Goal: Information Seeking & Learning: Learn about a topic

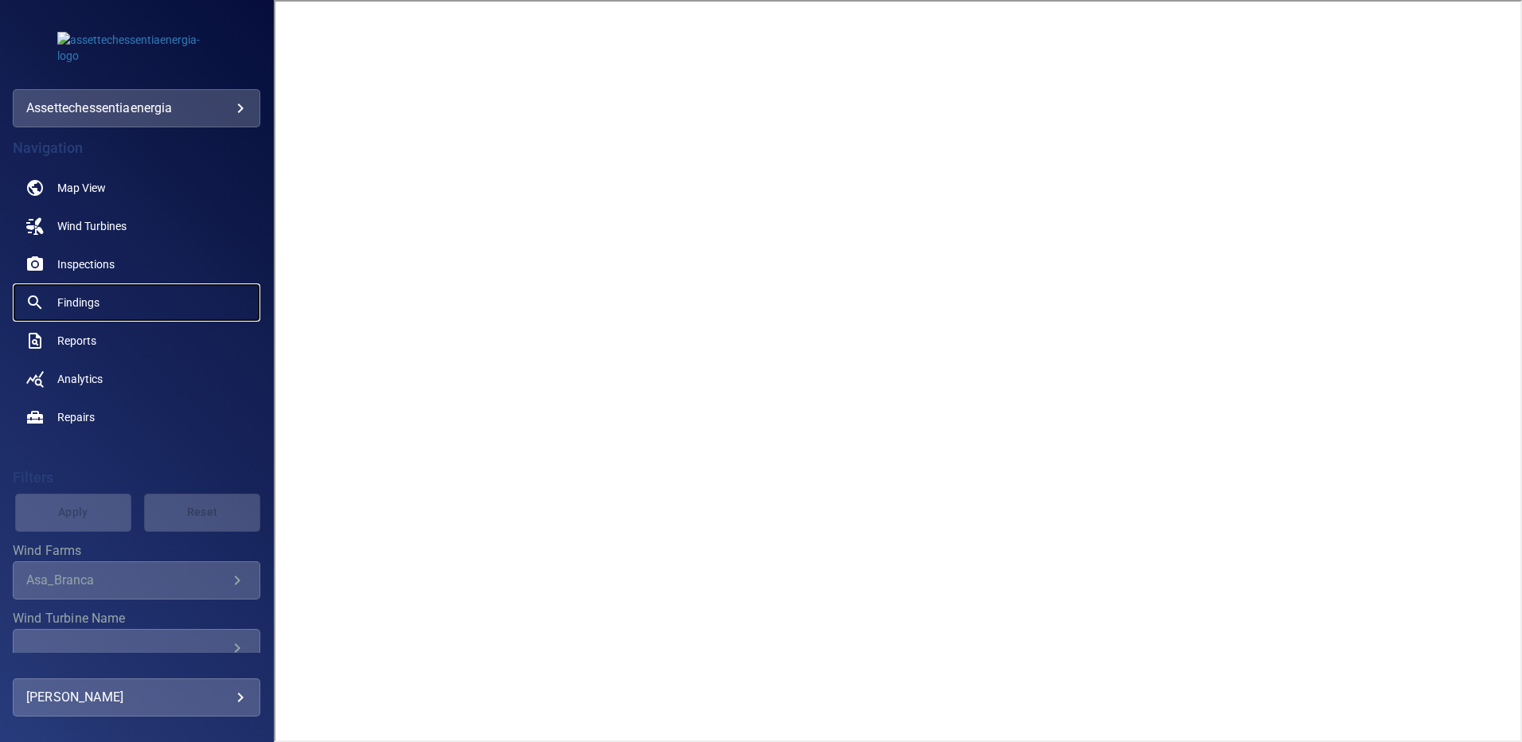
click at [78, 303] on span "Findings" at bounding box center [78, 303] width 42 height 16
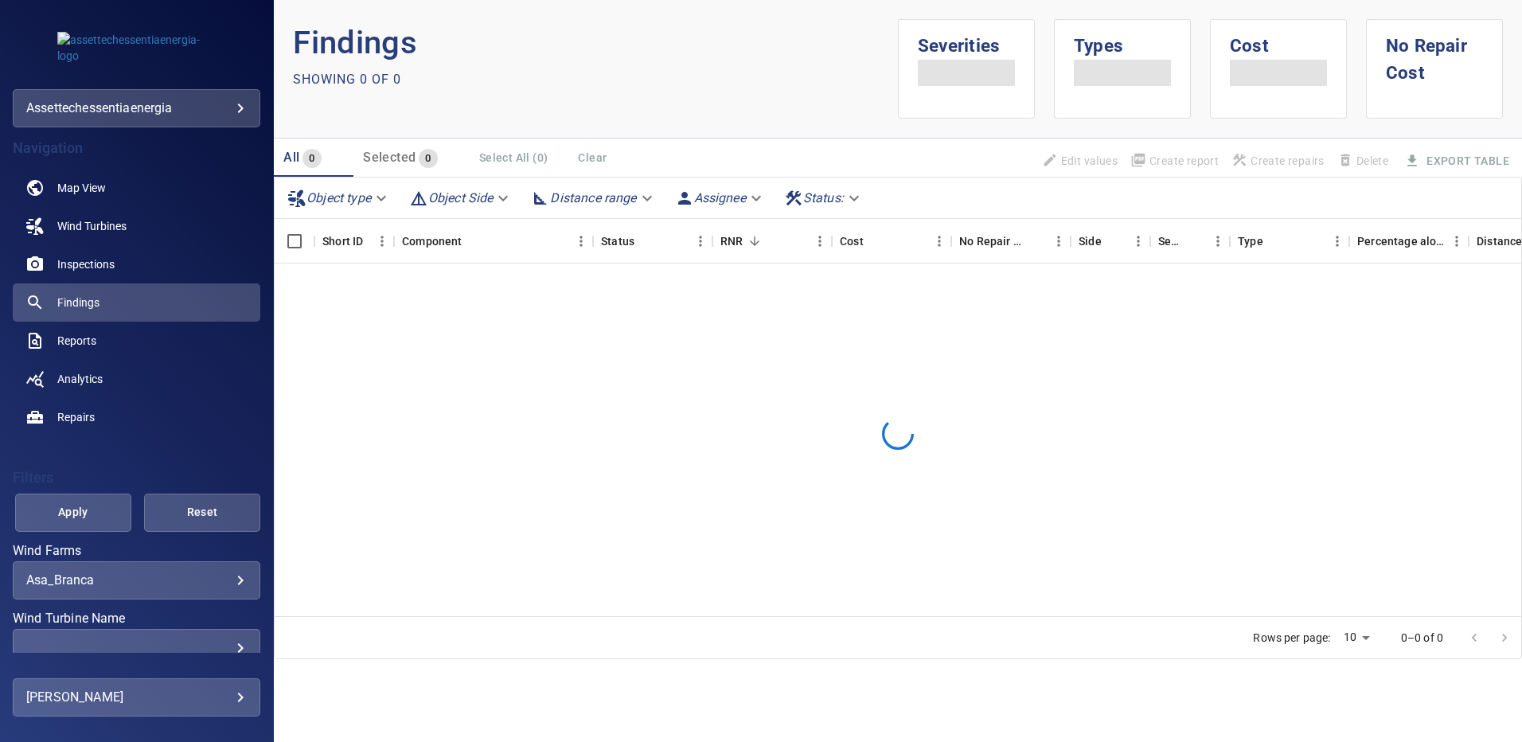
click at [229, 579] on body "**********" at bounding box center [761, 371] width 1522 height 742
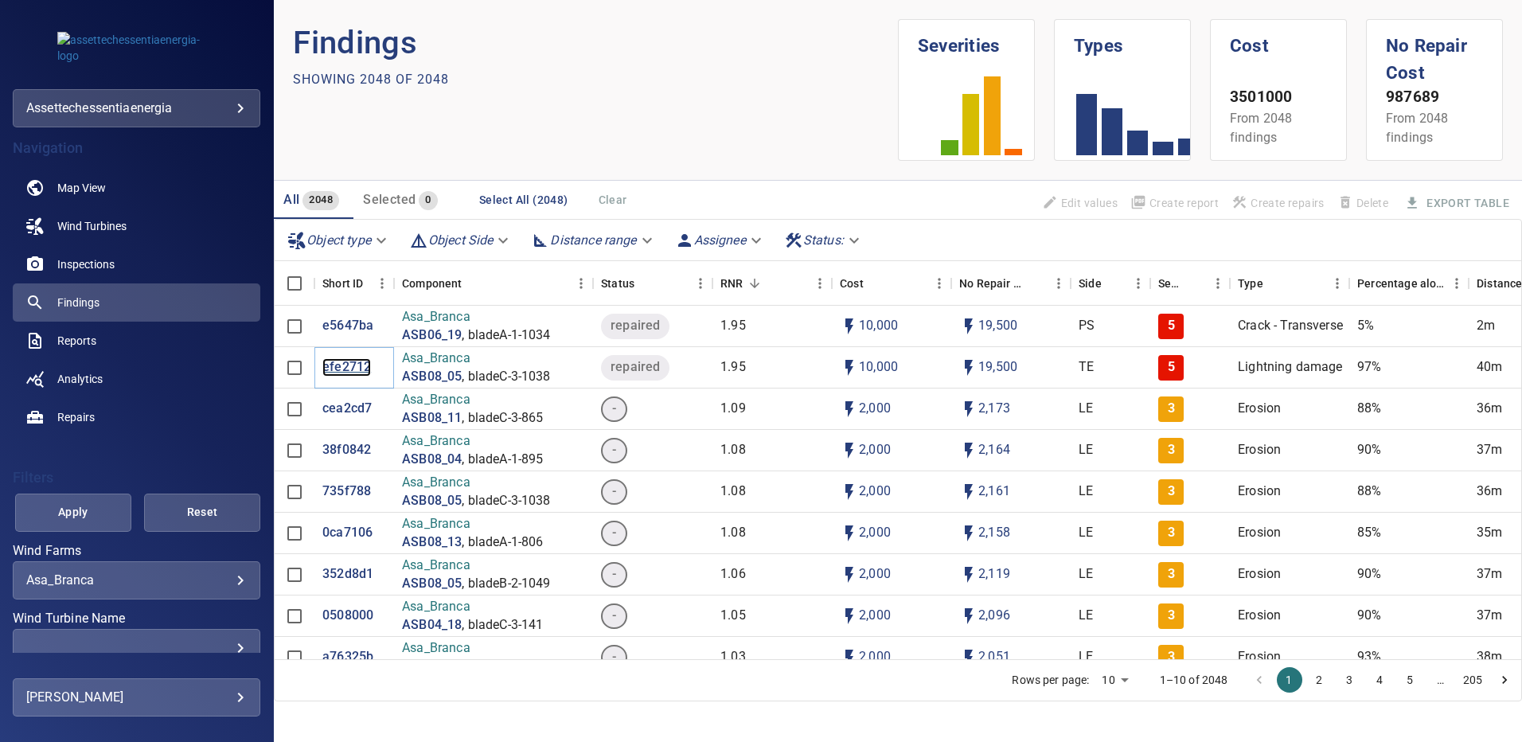
click at [342, 366] on p "efe2712" at bounding box center [346, 367] width 49 height 18
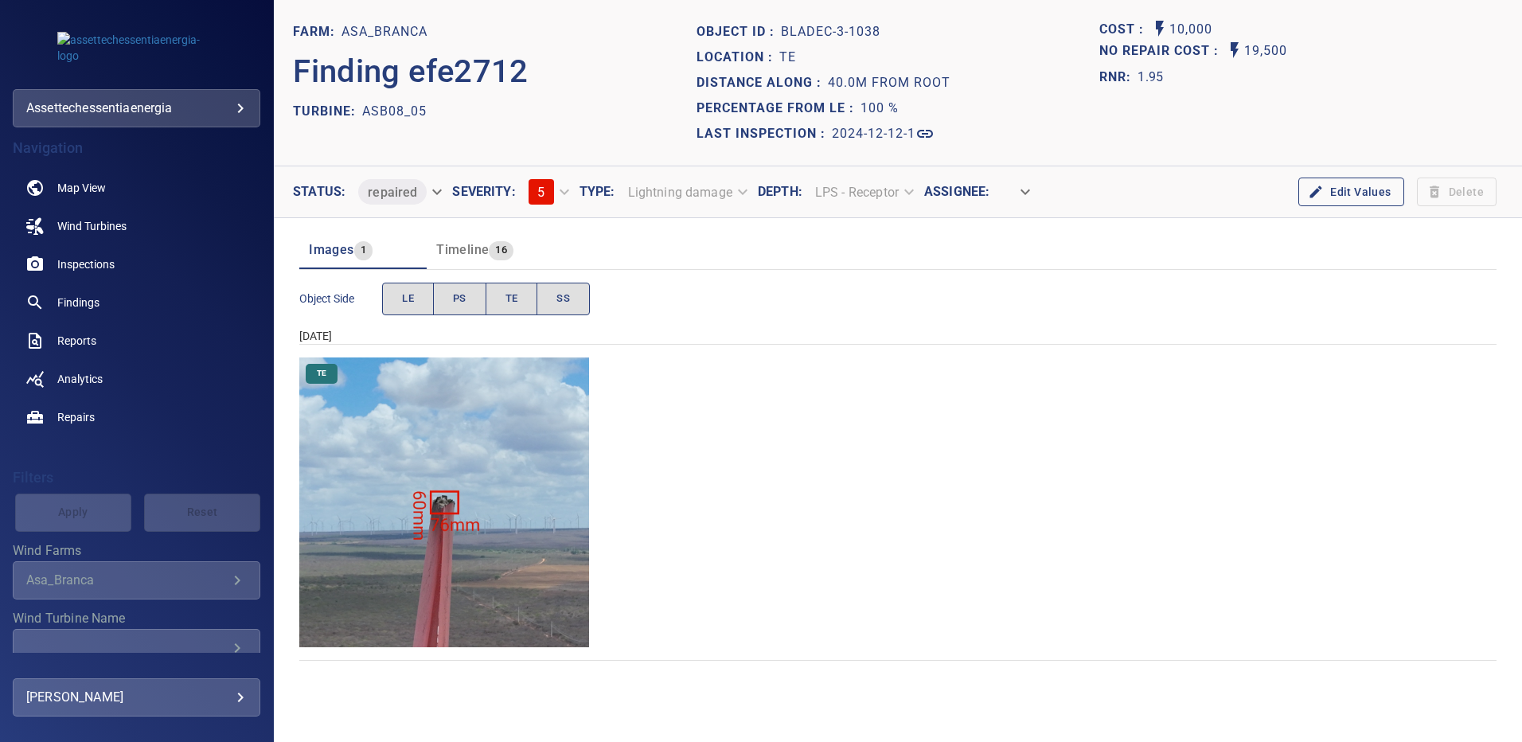
click at [457, 448] on img "Asa_Branca/ASB08_05/2024-12-12-1/2024-12-12-3/image176wp176.jpg" at bounding box center [444, 503] width 290 height 290
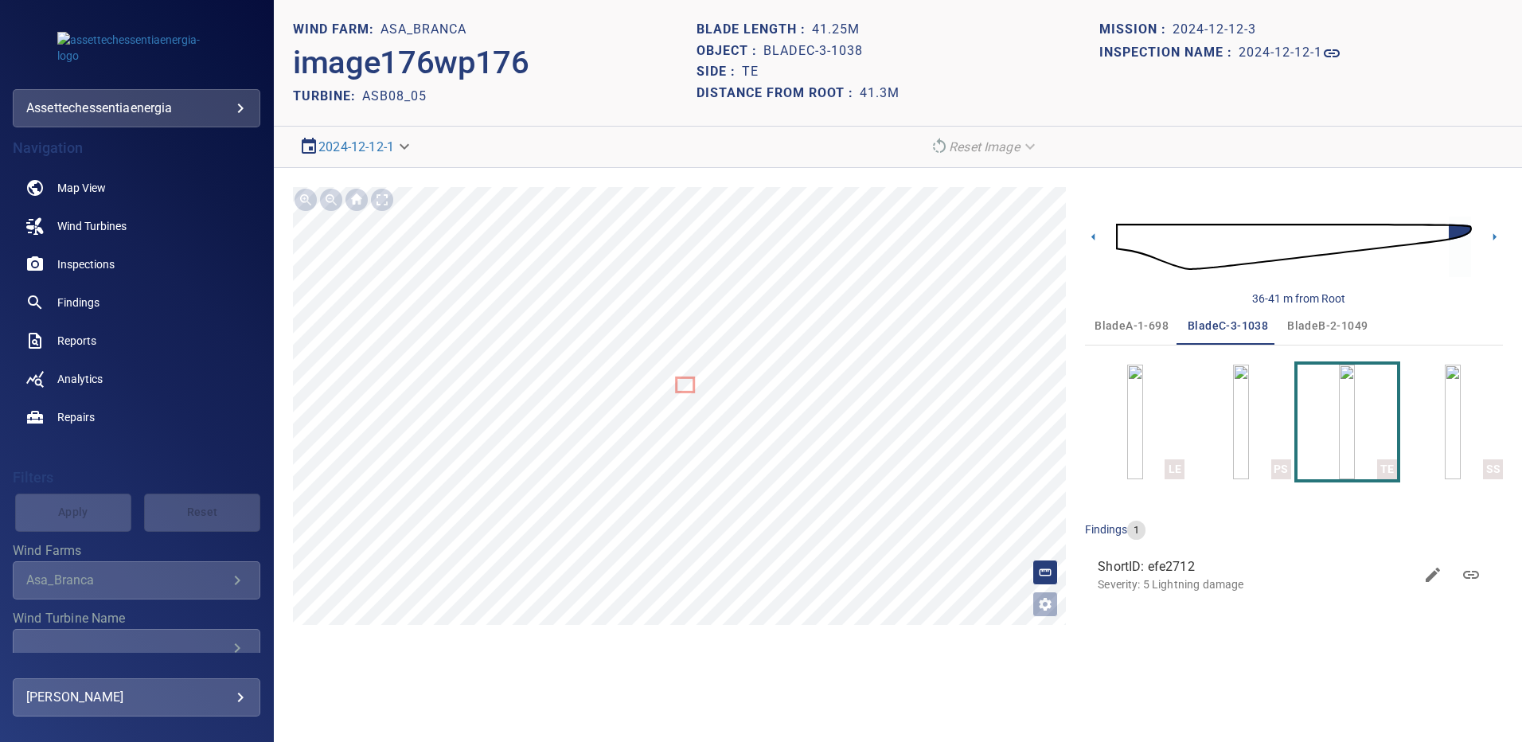
click at [1135, 322] on span "bladeA-1-698" at bounding box center [1132, 326] width 74 height 20
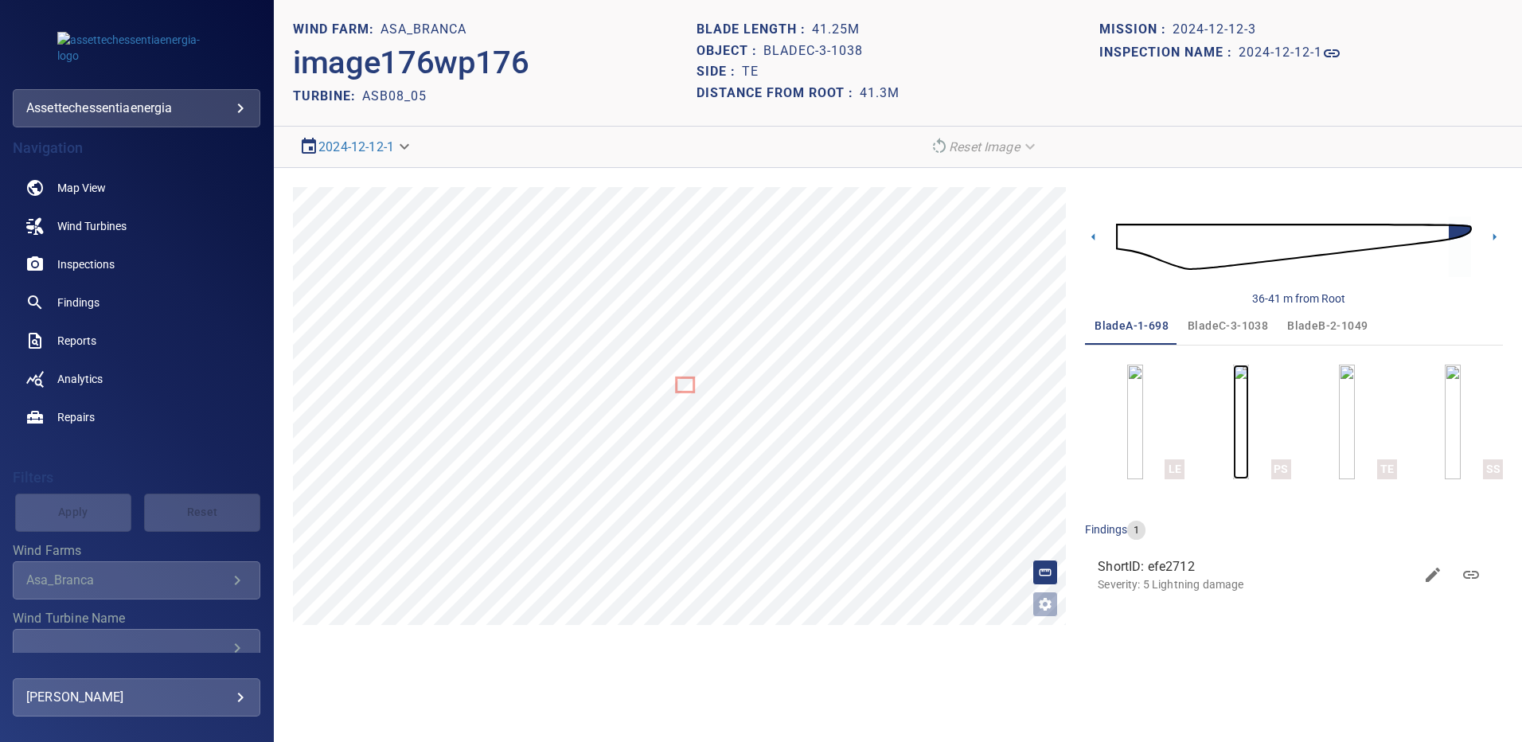
click at [1243, 446] on img "button" at bounding box center [1241, 422] width 16 height 115
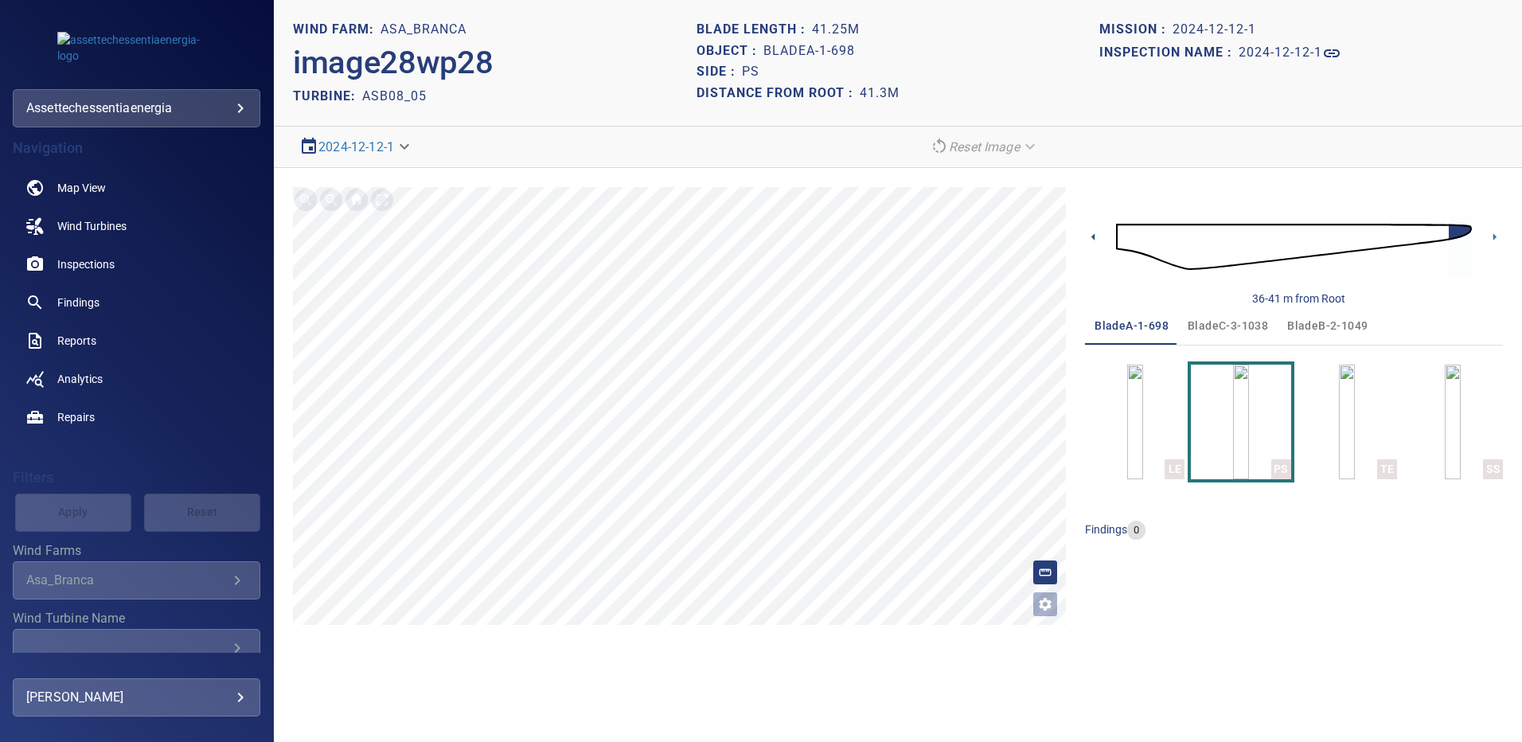
click at [1092, 237] on icon at bounding box center [1093, 237] width 17 height 17
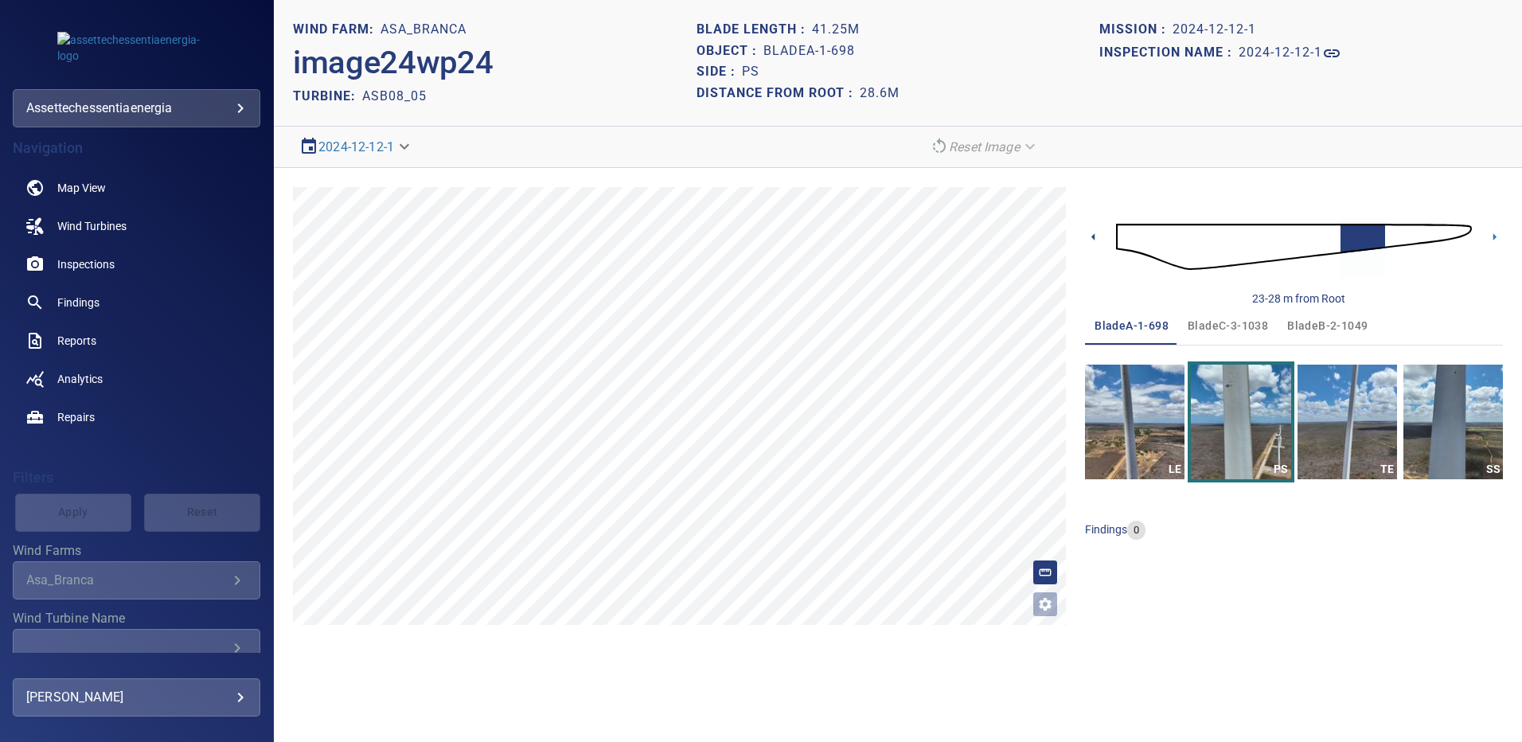
click at [1092, 237] on icon at bounding box center [1093, 237] width 17 height 17
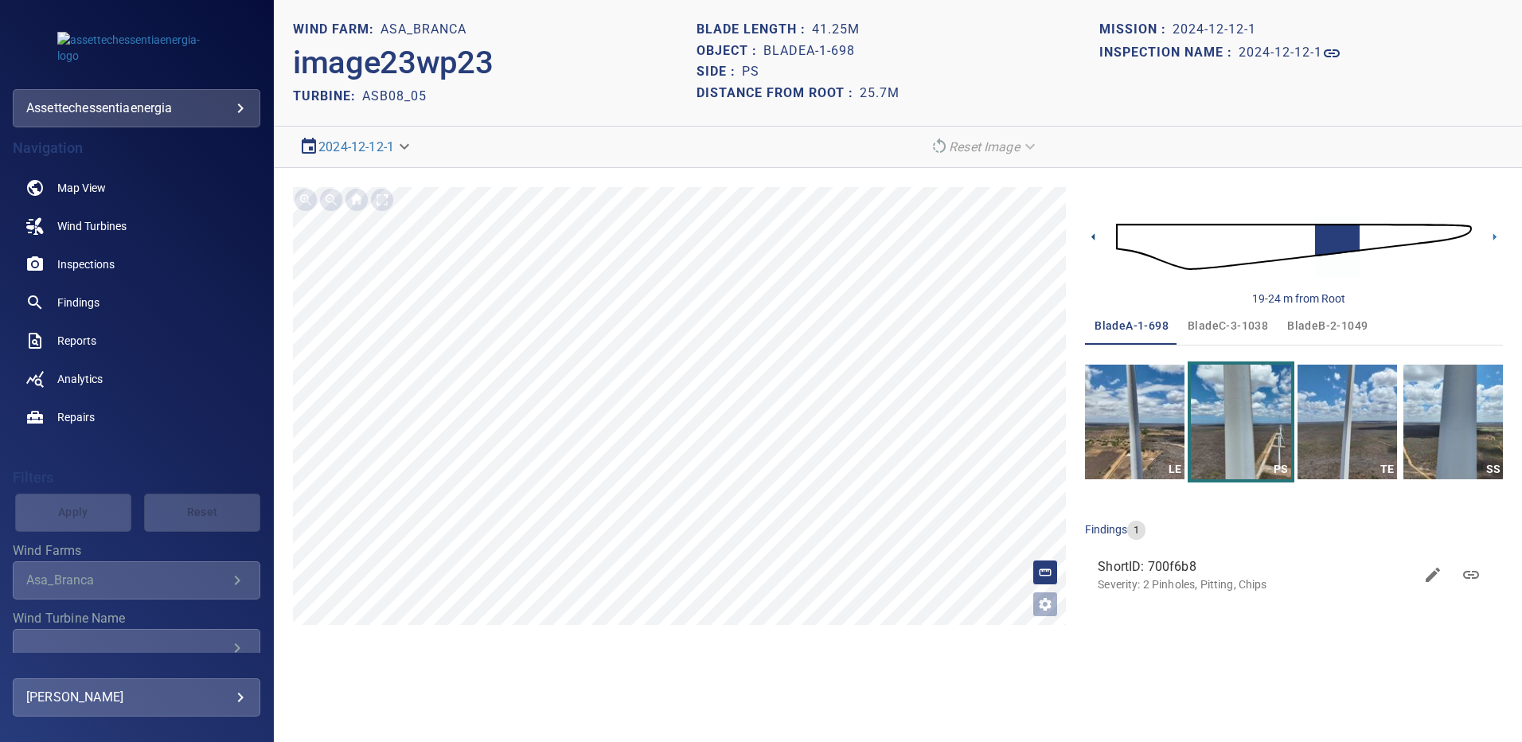
click at [1092, 237] on icon at bounding box center [1093, 237] width 17 height 17
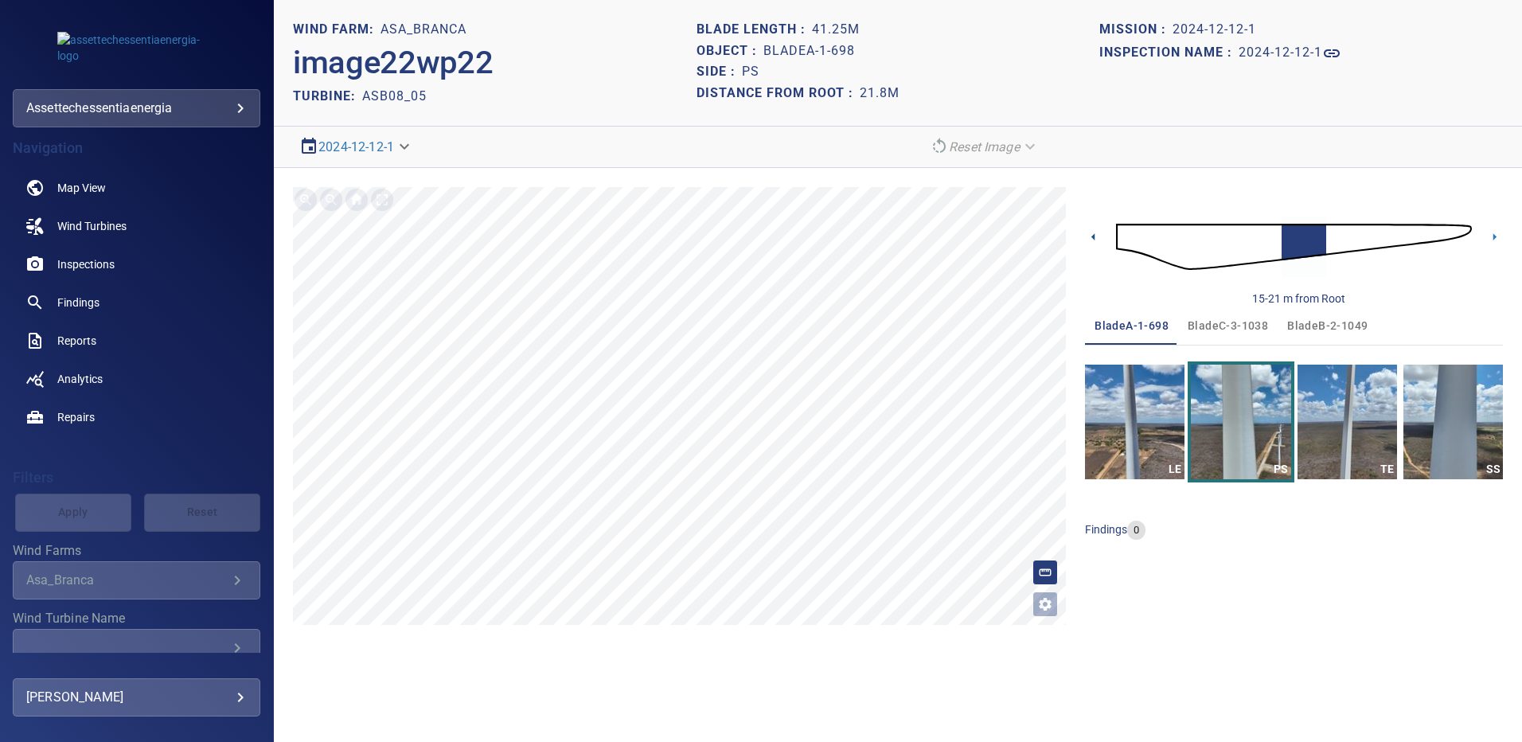
click at [1092, 237] on icon at bounding box center [1093, 237] width 17 height 17
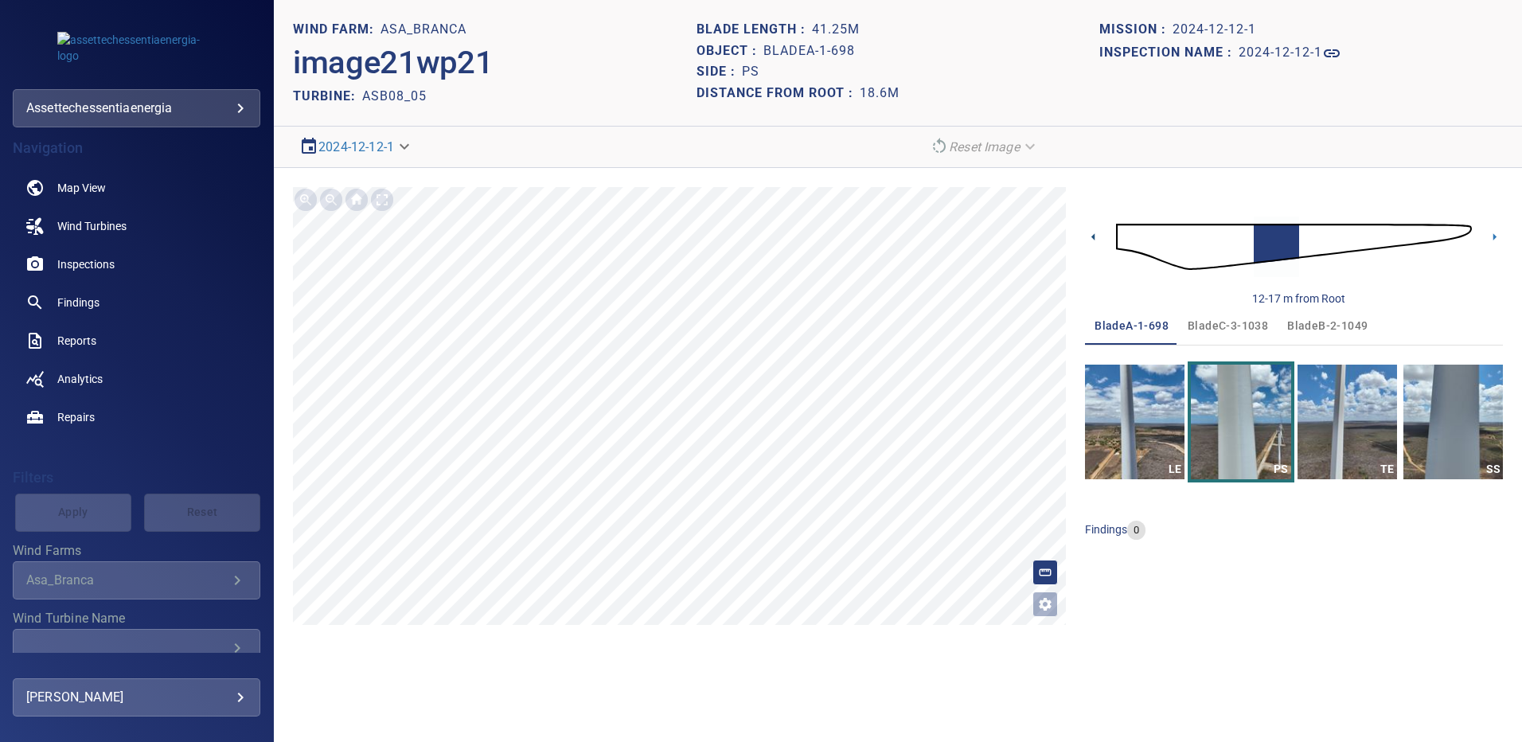
click at [1092, 237] on icon at bounding box center [1093, 237] width 17 height 17
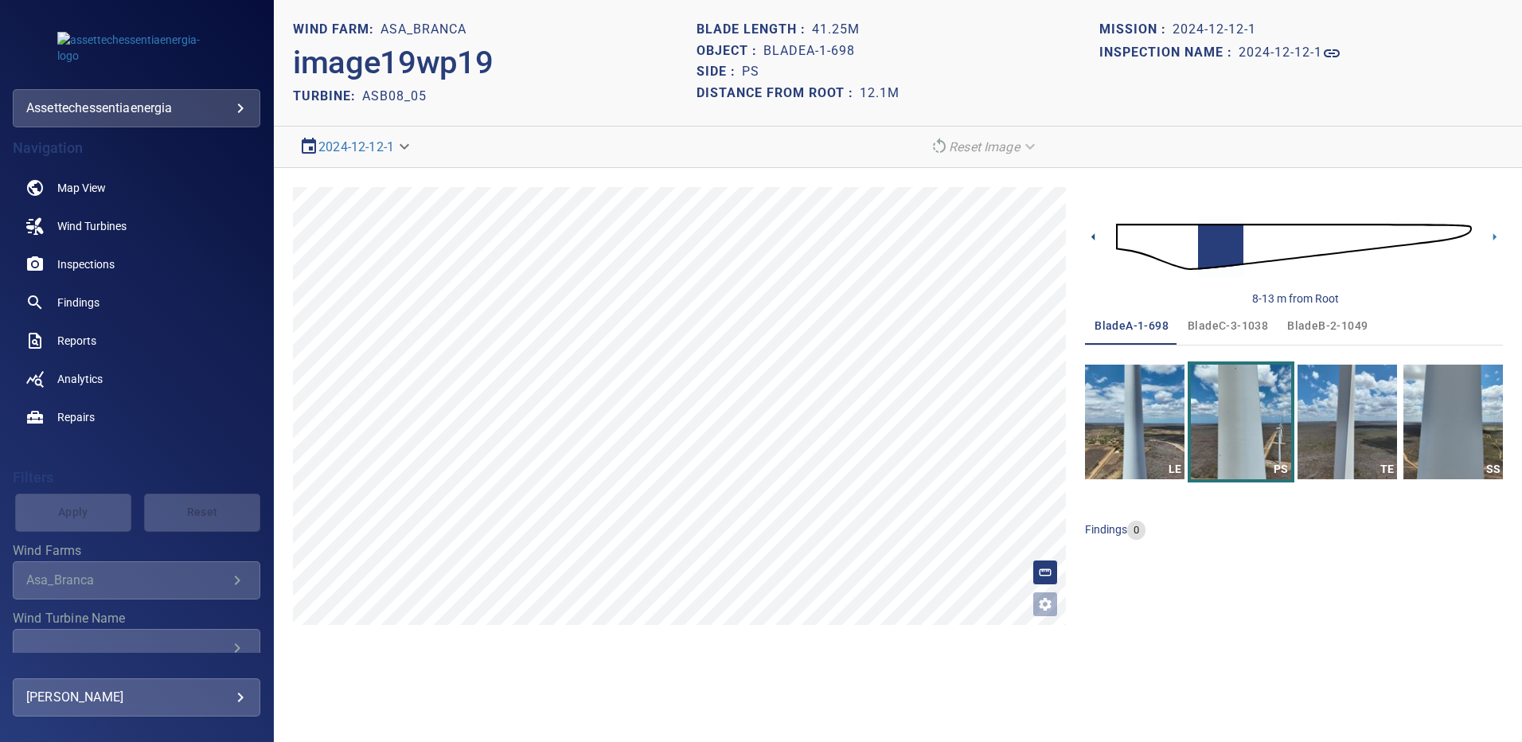
click at [1092, 237] on icon at bounding box center [1093, 237] width 17 height 17
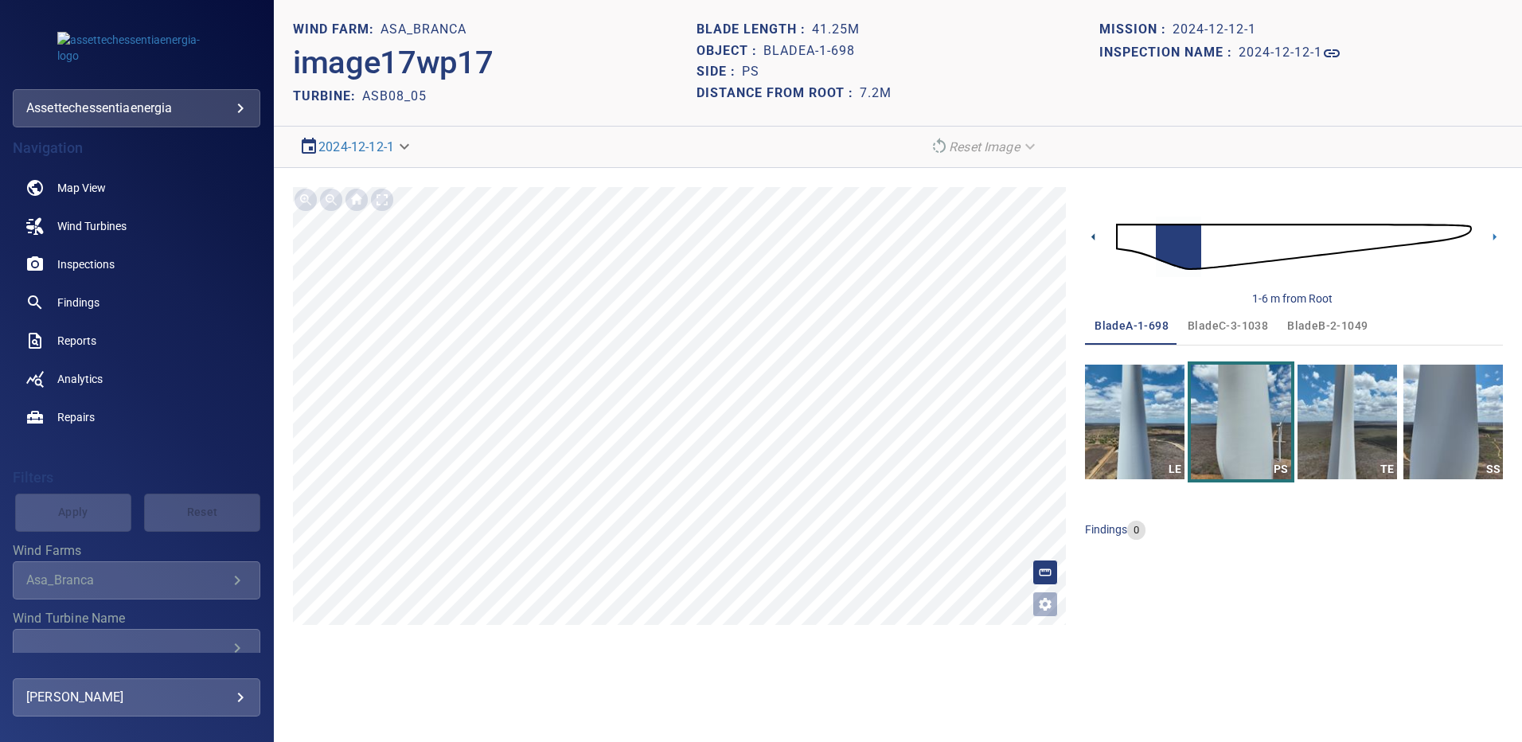
click at [1092, 237] on icon at bounding box center [1093, 237] width 17 height 17
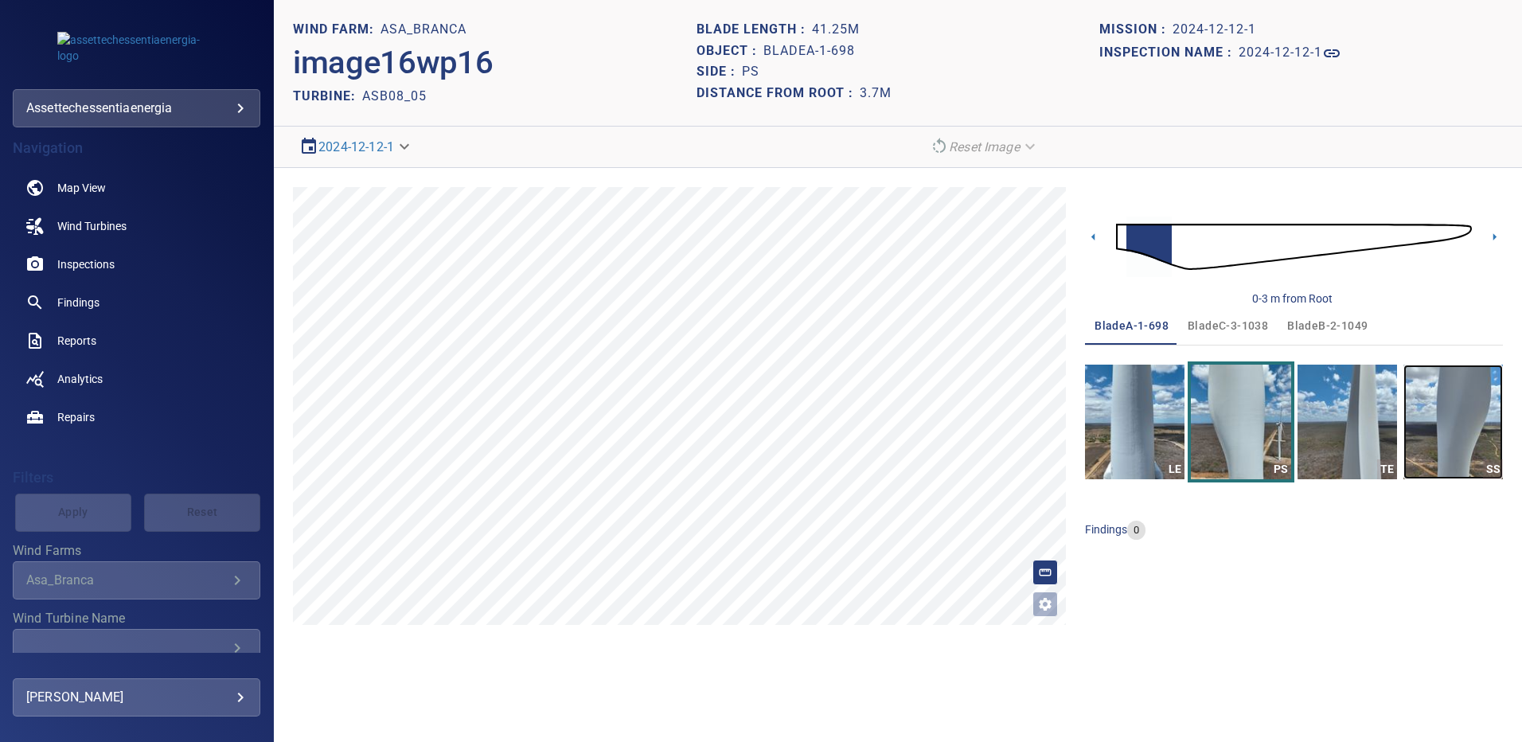
click at [1475, 421] on img "button" at bounding box center [1454, 422] width 100 height 115
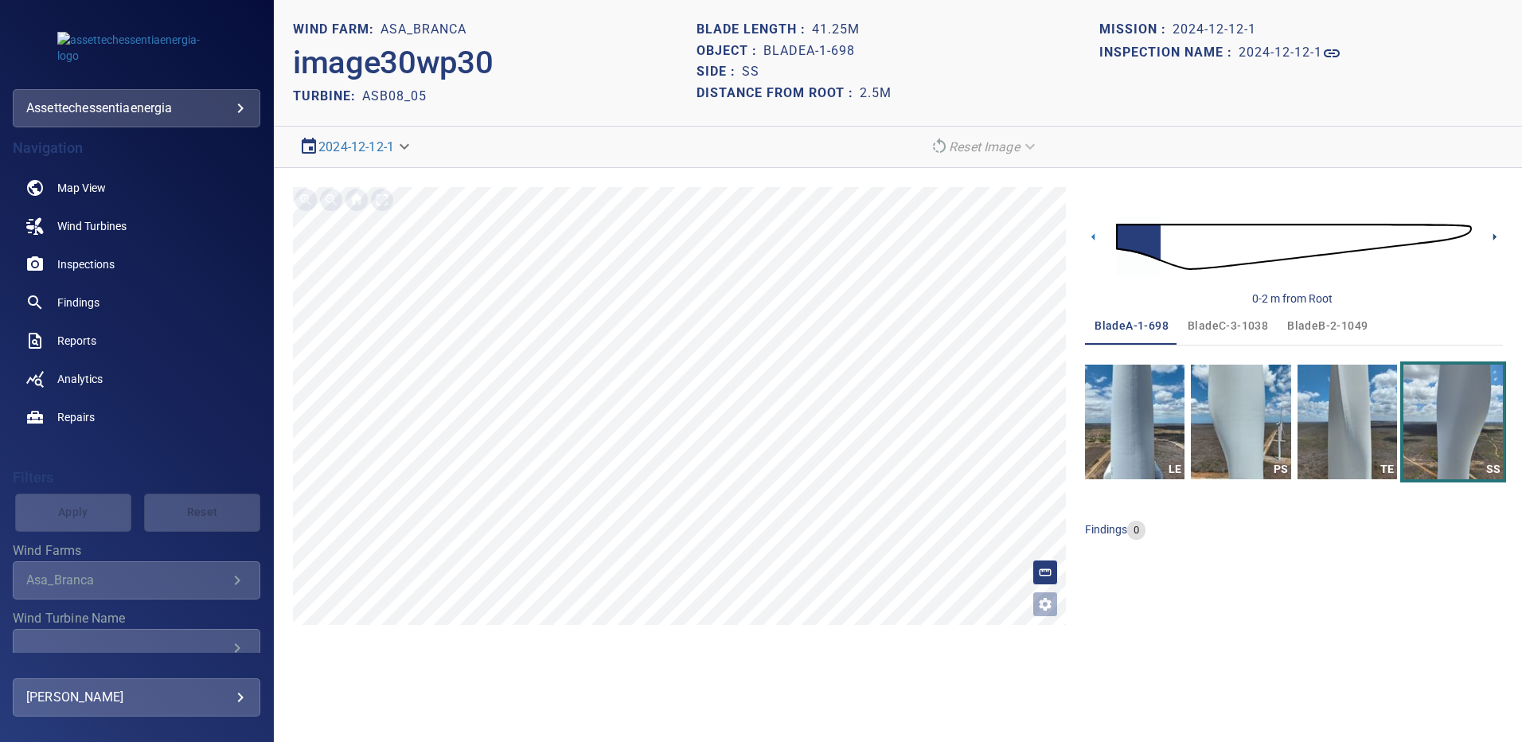
click at [1495, 236] on icon at bounding box center [1495, 236] width 3 height 7
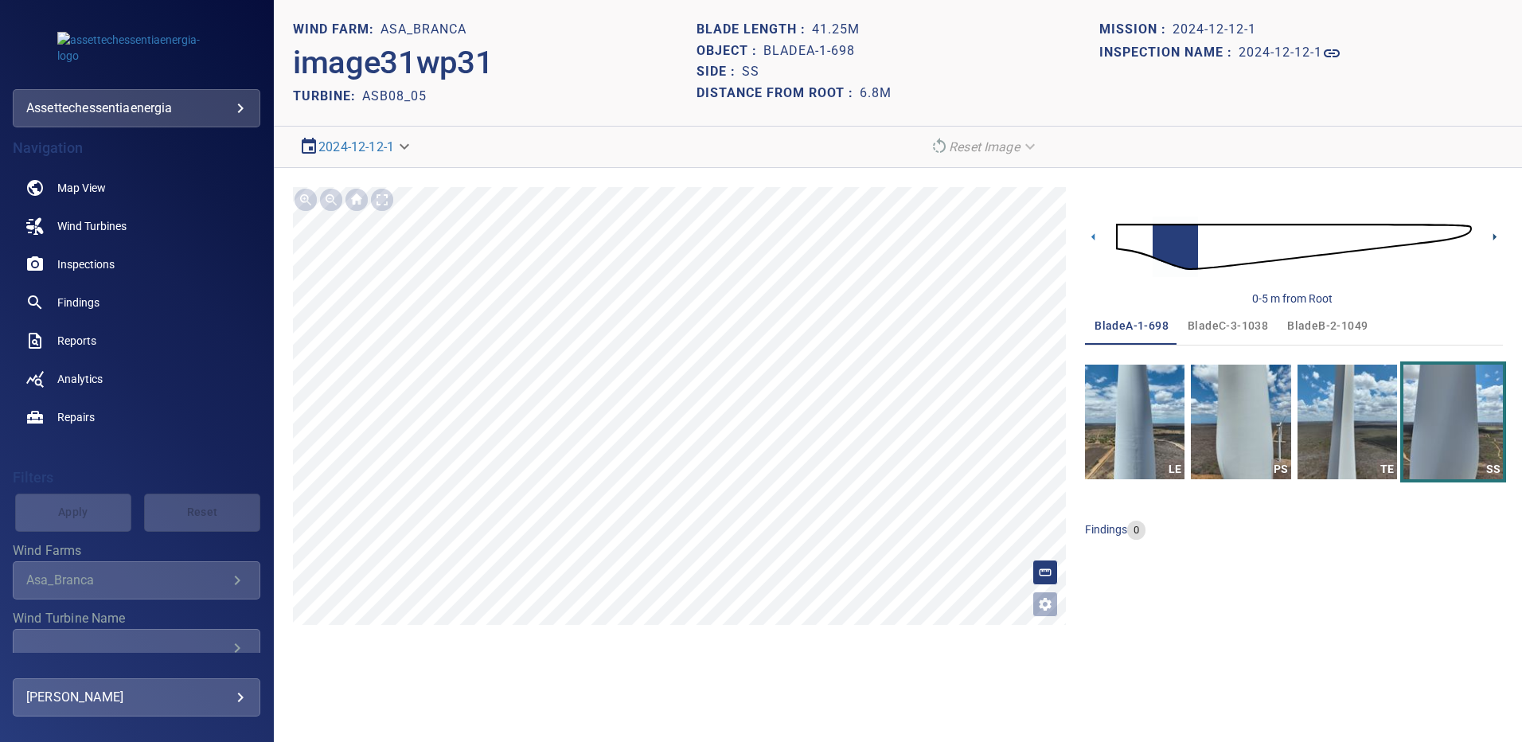
click at [1495, 236] on icon at bounding box center [1495, 236] width 3 height 7
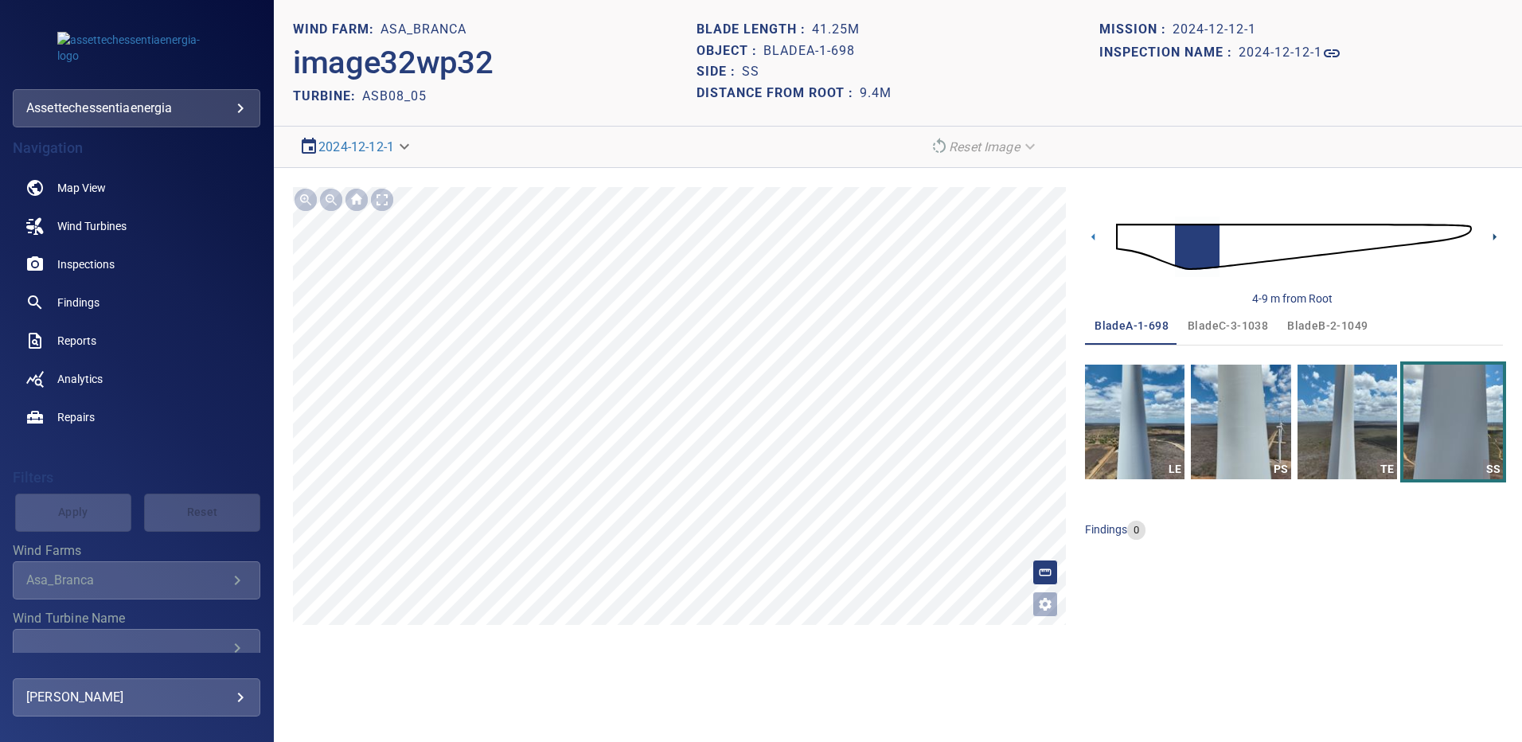
click at [1495, 236] on icon at bounding box center [1495, 236] width 3 height 7
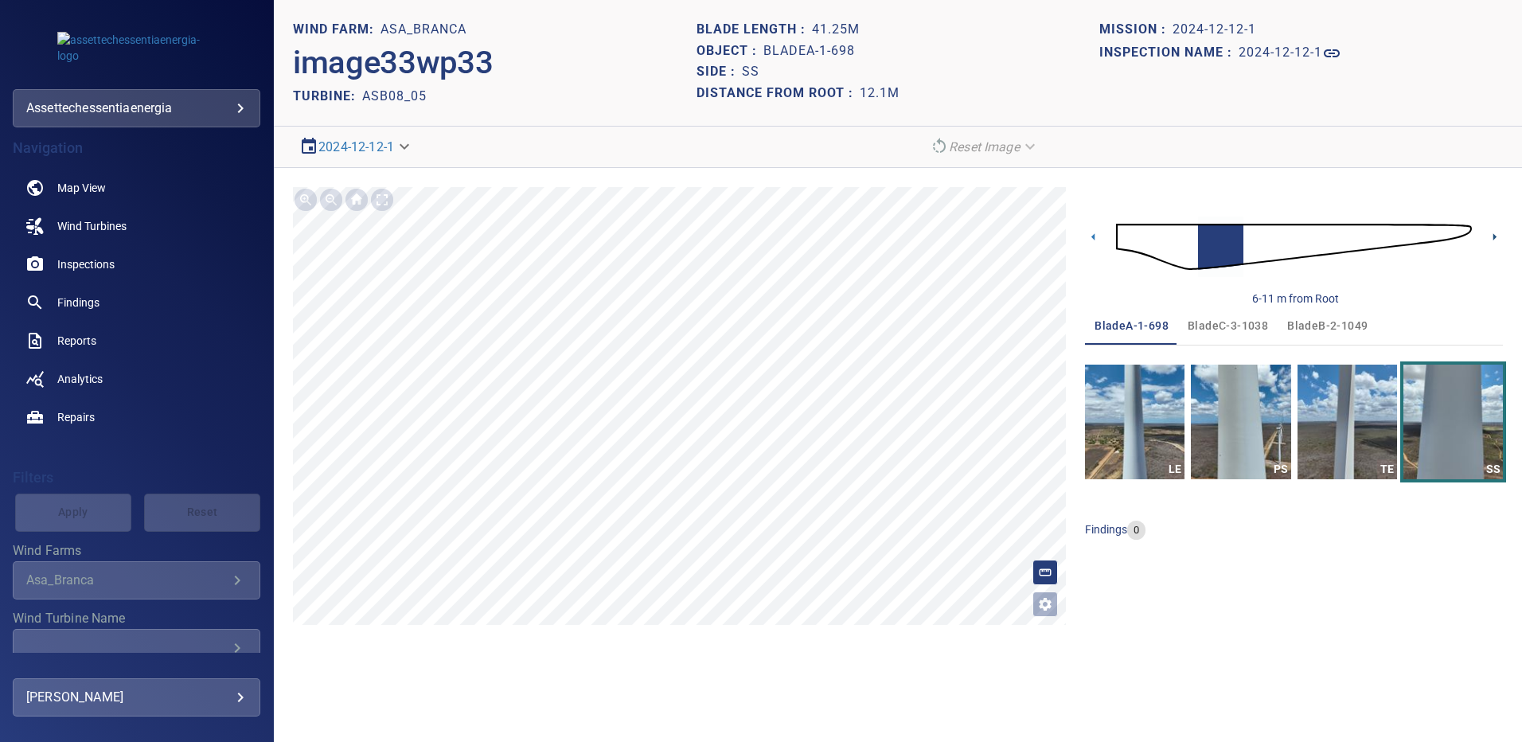
click at [1495, 236] on icon at bounding box center [1495, 236] width 3 height 7
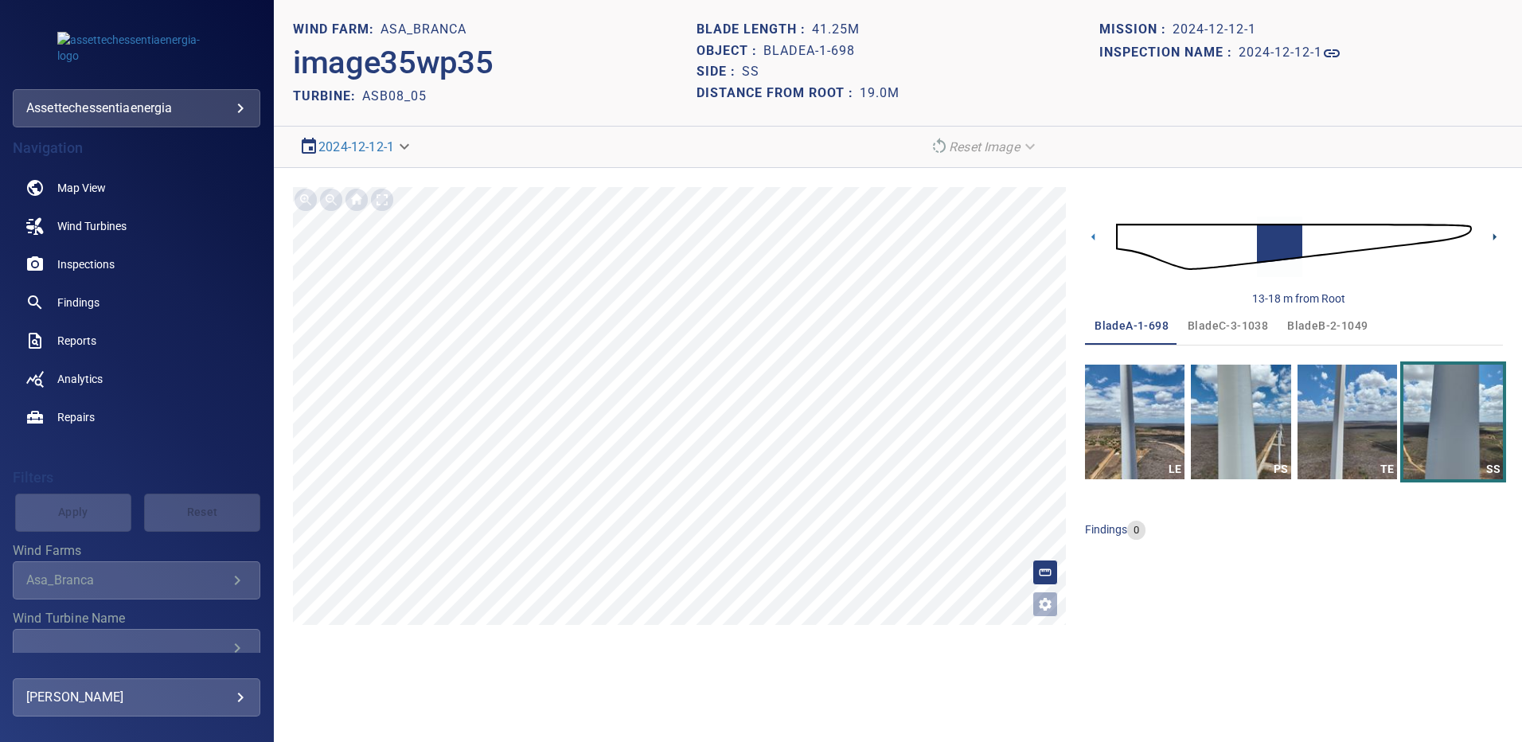
click at [1495, 236] on icon at bounding box center [1495, 236] width 3 height 7
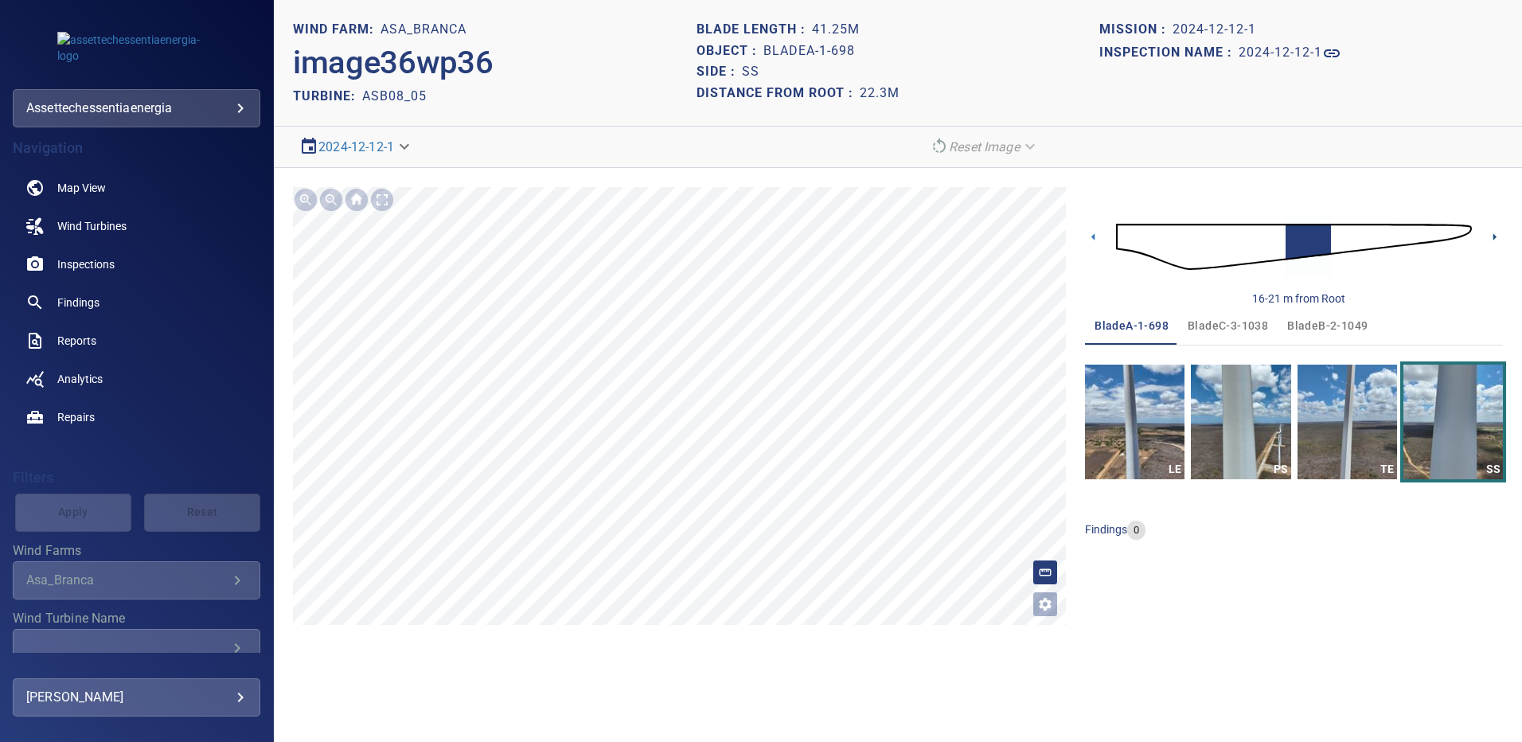
click at [1495, 236] on icon at bounding box center [1495, 236] width 3 height 7
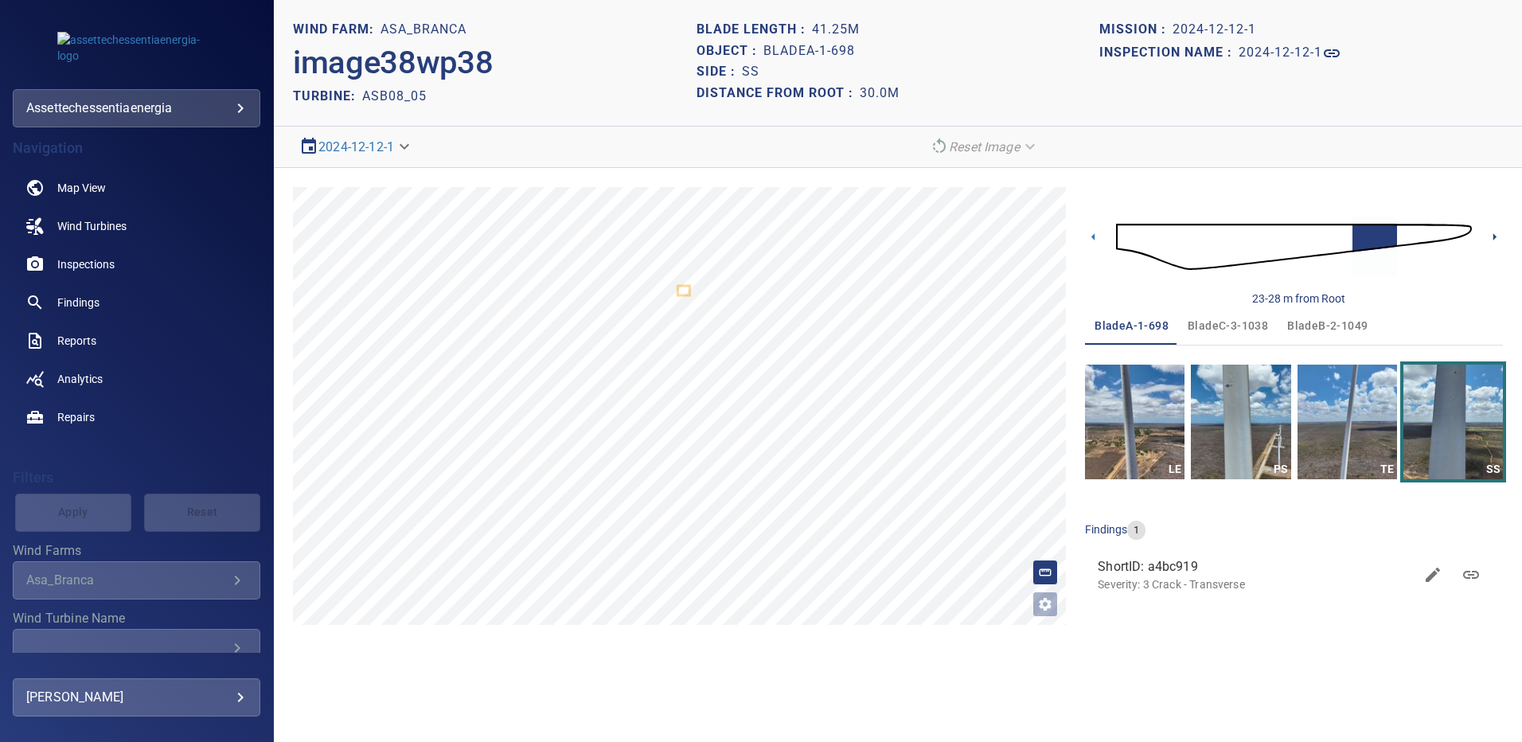
click at [1495, 236] on icon at bounding box center [1495, 236] width 3 height 7
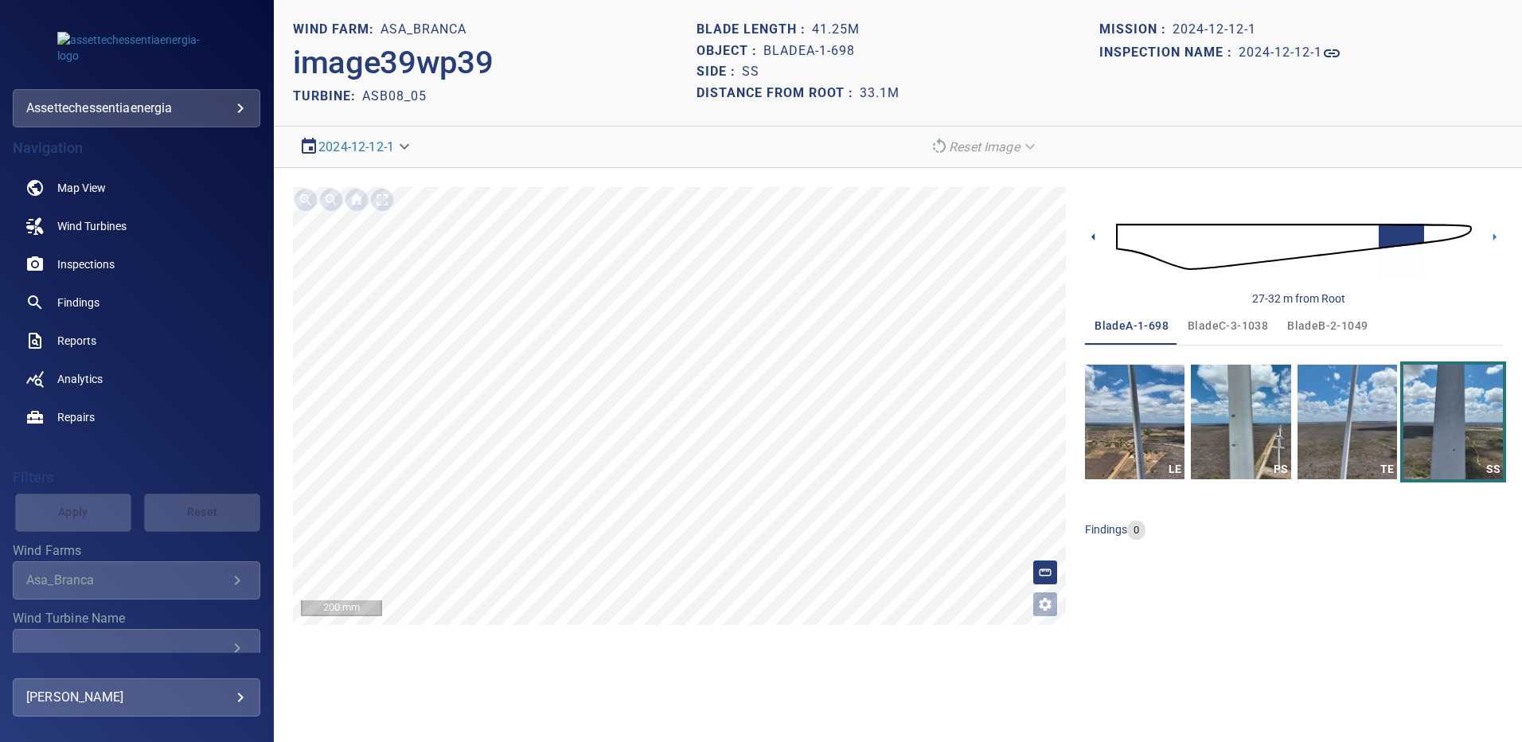
click at [1093, 236] on icon at bounding box center [1093, 236] width 3 height 7
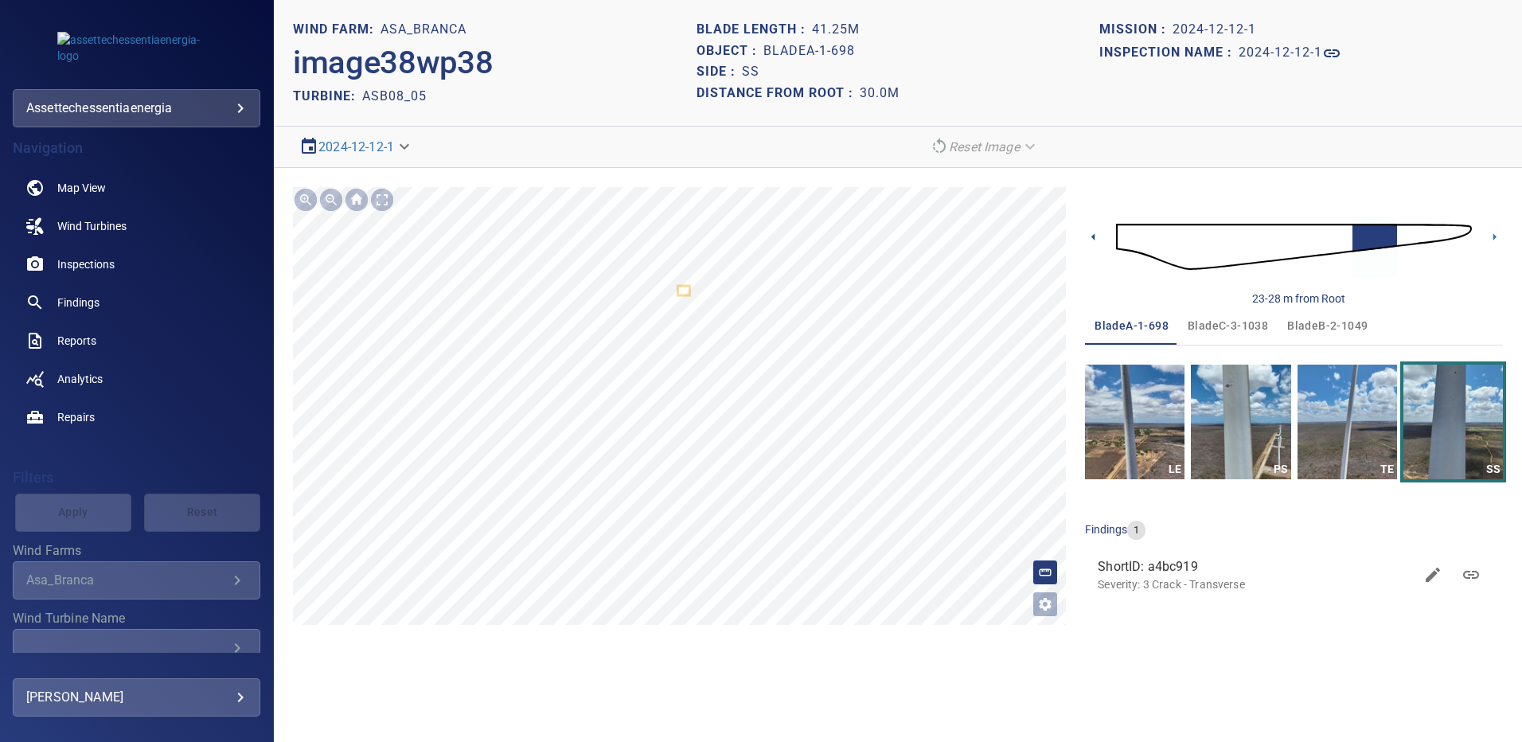
click at [1093, 236] on icon at bounding box center [1093, 236] width 3 height 7
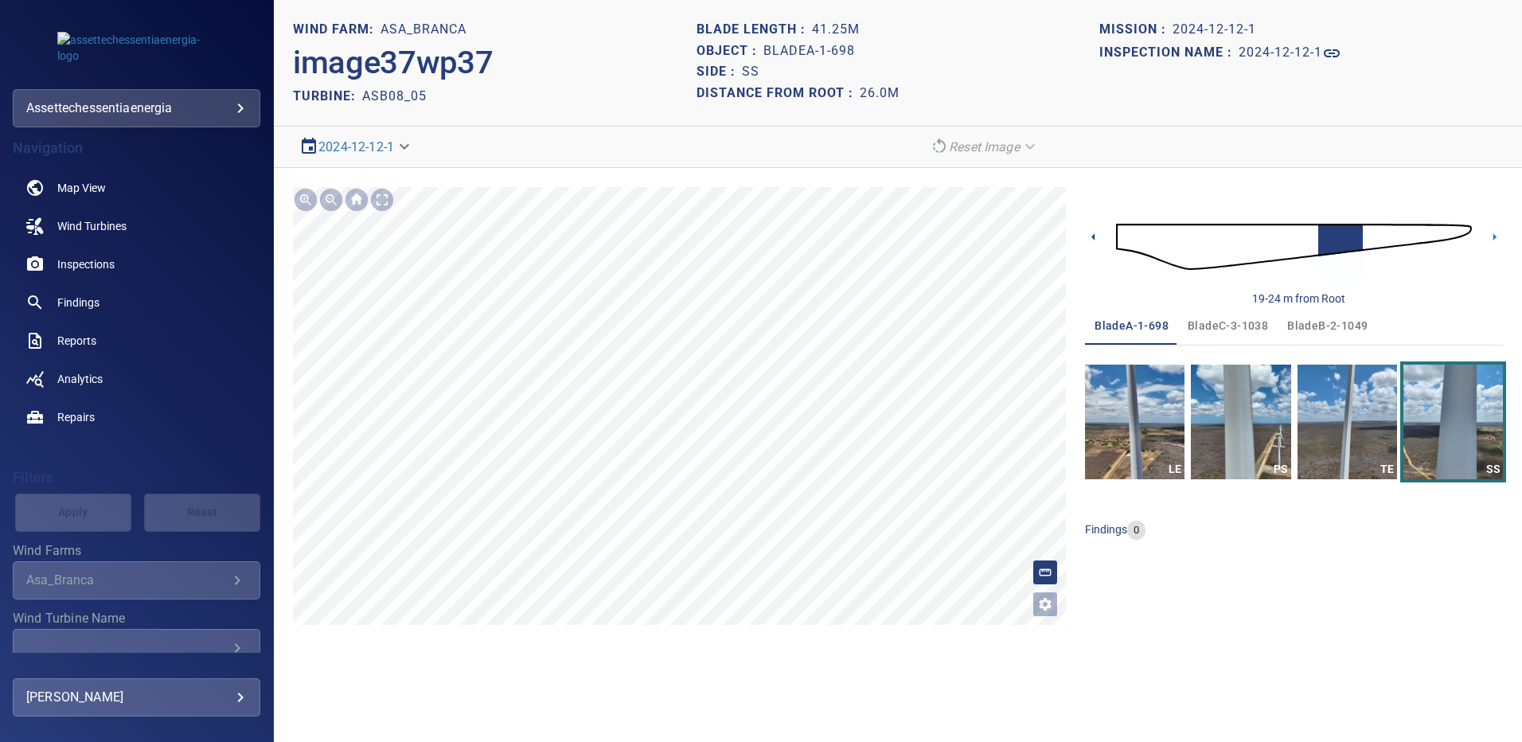
click at [1093, 236] on icon at bounding box center [1093, 236] width 3 height 7
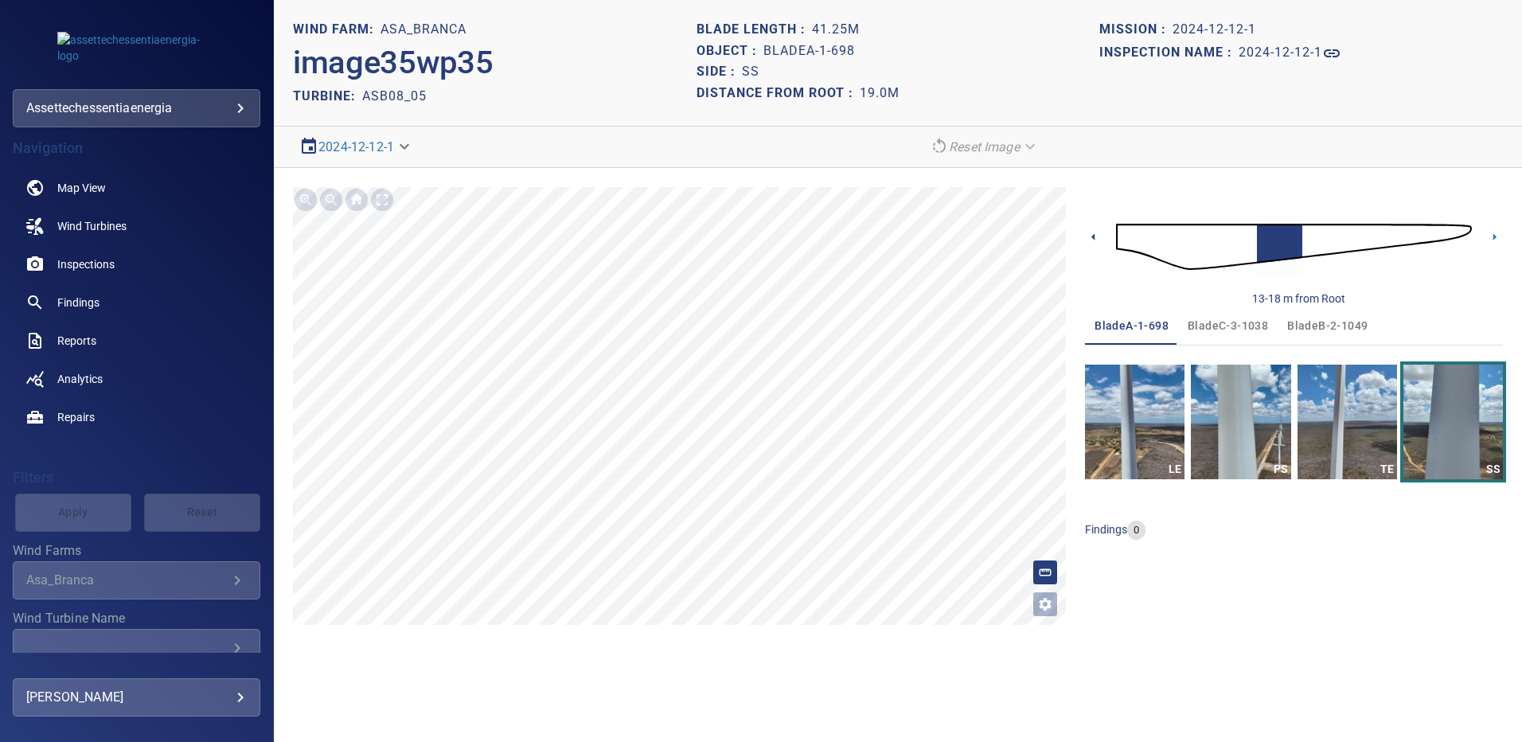
click at [1093, 236] on icon at bounding box center [1093, 236] width 3 height 7
